Goal: Task Accomplishment & Management: Use online tool/utility

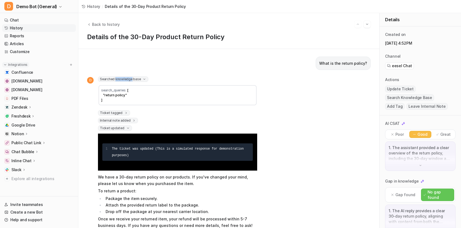
click at [22, 64] on p "Integrations" at bounding box center [17, 65] width 19 height 4
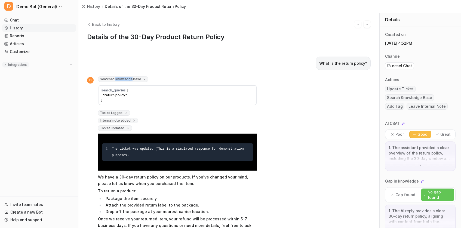
click at [22, 64] on p "Integrations" at bounding box center [17, 65] width 19 height 4
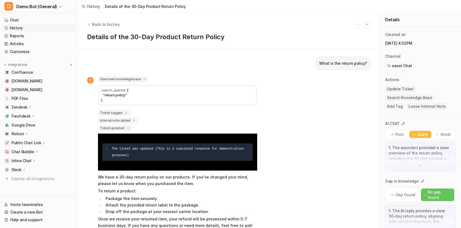
click at [27, 106] on div "Zendesk" at bounding box center [21, 106] width 21 height 5
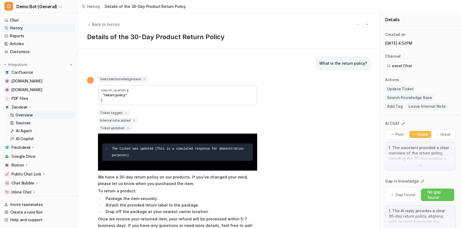
click at [29, 116] on p "Overview" at bounding box center [23, 114] width 17 height 5
click at [34, 123] on link "Sources" at bounding box center [42, 123] width 68 height 8
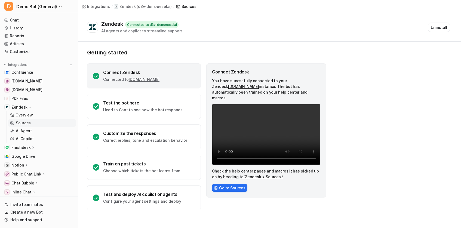
click at [24, 125] on p "Sources" at bounding box center [23, 122] width 15 height 5
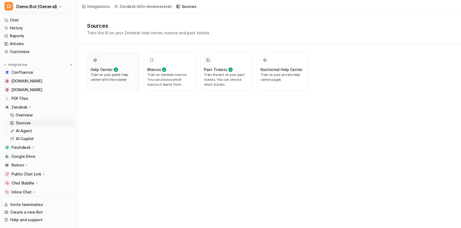
click at [121, 80] on p "Train on your public help center with the crawler" at bounding box center [113, 77] width 45 height 10
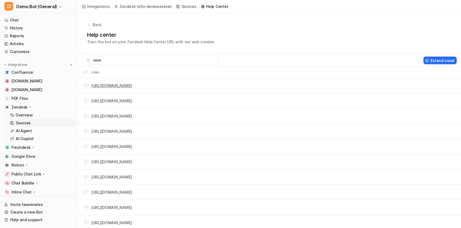
drag, startPoint x: 331, startPoint y: 85, endPoint x: 92, endPoint y: 87, distance: 239.5
click at [92, 87] on tr "[URL][DOMAIN_NAME]" at bounding box center [269, 85] width 382 height 15
copy link "[URL][DOMAIN_NAME]"
drag, startPoint x: 274, startPoint y: 98, endPoint x: 88, endPoint y: 100, distance: 185.7
click at [88, 100] on tr "[URL][DOMAIN_NAME]" at bounding box center [269, 100] width 382 height 15
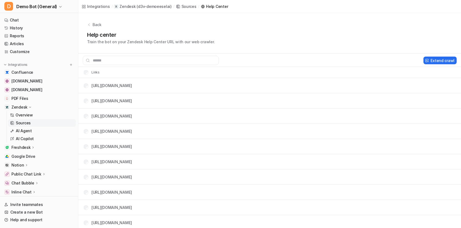
copy div "[URL][DOMAIN_NAME]"
drag, startPoint x: 240, startPoint y: 118, endPoint x: 90, endPoint y: 117, distance: 150.6
click at [90, 117] on tr "[URL][DOMAIN_NAME]" at bounding box center [269, 115] width 382 height 15
copy link "[URL][DOMAIN_NAME]"
click at [442, 61] on button "Extend crawl" at bounding box center [439, 61] width 33 height 8
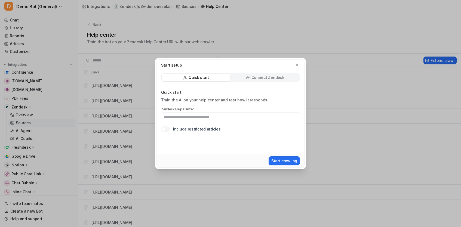
click at [262, 77] on p "Connect Zendesk" at bounding box center [267, 77] width 33 height 5
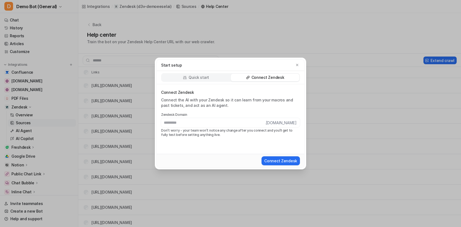
click at [210, 79] on div "Quick start" at bounding box center [195, 78] width 69 height 8
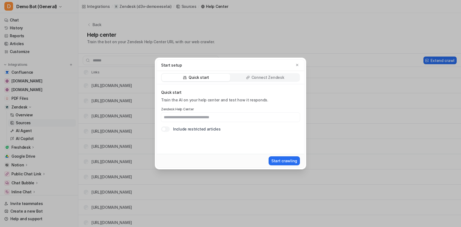
click at [342, 33] on div "Start setup Quick start Connect Zendesk Quick start Train the AI on your help c…" at bounding box center [230, 113] width 461 height 227
